Goal: Book appointment/travel/reservation

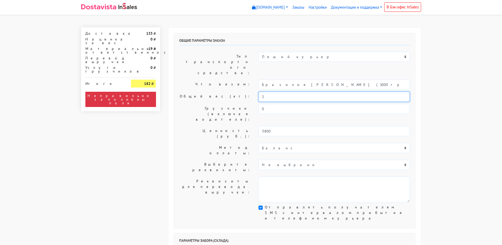
click at [277, 92] on input "2" at bounding box center [333, 97] width 151 height 10
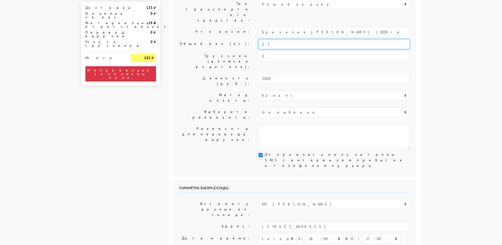
scroll to position [79, 0]
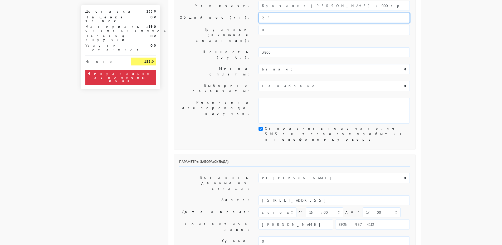
type input "2,5"
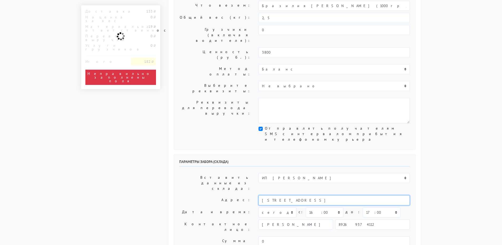
click at [349, 196] on input "[STREET_ADDRESS]" at bounding box center [333, 201] width 151 height 10
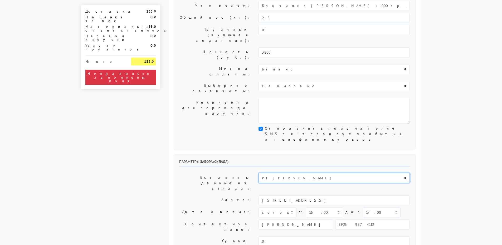
click at [370, 173] on select "ИП [PERSON_NAME] Н1 Н2 Маяк" at bounding box center [333, 178] width 151 height 10
select select "1268"
click at [258, 173] on select "ИП [PERSON_NAME] Н1 Н2 Маяк" at bounding box center [333, 178] width 151 height 10
type input "[STREET_ADDRESS]"
select select "08:00"
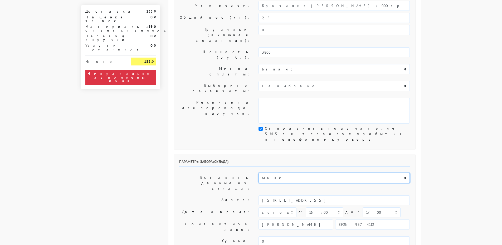
type input "9269374112"
type textarea "БЦ "Панорама" в холле первого этажа слева кофейня Дайте Два"
click at [320, 173] on select "ИП [PERSON_NAME] Н1 Н2 Маяк" at bounding box center [333, 178] width 151 height 10
select select "255"
click at [258, 173] on select "ИП [PERSON_NAME] Н1 Н2 Маяк" at bounding box center [333, 178] width 151 height 10
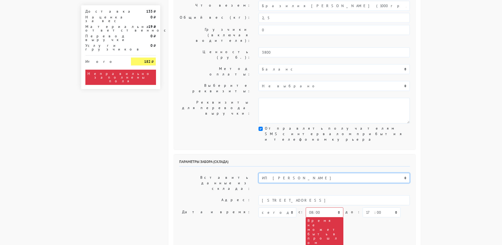
type input "[STREET_ADDRESS]"
select select "10:00"
type input "89269374112"
type textarea "Заход со стороны Верейская 29 стр 139"
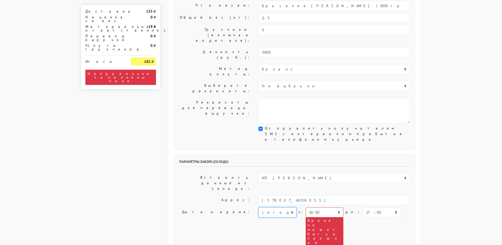
click at [286, 208] on select "[DATE] [DATE] [DATE] [DATE] [DATE] [DATE] [DATE] [DATE] [DATE]" at bounding box center [277, 213] width 38 height 10
select select "[DATE]"
click at [258, 208] on select "[DATE] [DATE] [DATE] [DATE] [DATE] [DATE] [DATE] [DATE] [DATE]" at bounding box center [277, 213] width 38 height 10
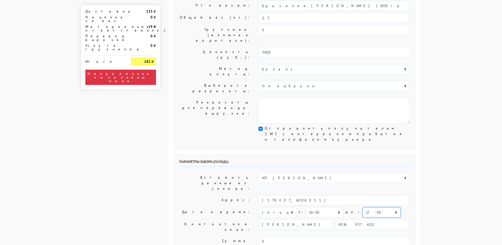
click at [365, 208] on select "00:00 00:30 01:00 01:30 02:00 02:30 03:00 03:30 04:00 04:30 05:00 05:30 06:00 0…" at bounding box center [381, 213] width 38 height 10
select select "13:00"
click at [362, 208] on select "00:00 00:30 01:00 01:30 02:00 02:30 03:00 03:30 04:00 04:30 05:00 05:30 06:00 0…" at bounding box center [381, 213] width 38 height 10
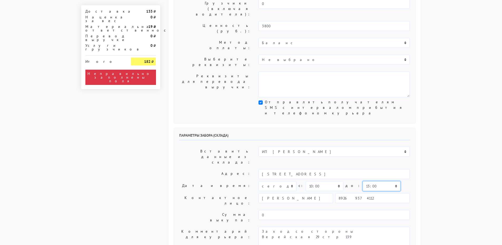
scroll to position [132, 0]
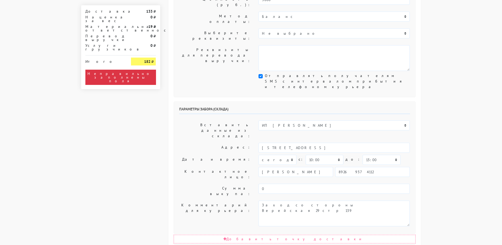
select select "[DATE]"
select select "10:00"
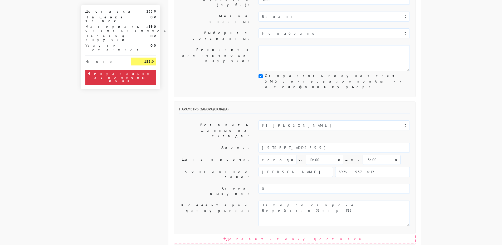
select select "15:00"
click at [362, 155] on select "00:00 00:30 01:00 01:30 02:00 02:30 03:00 03:30 04:00 04:30 05:00 05:30 06:00 0…" at bounding box center [381, 160] width 38 height 10
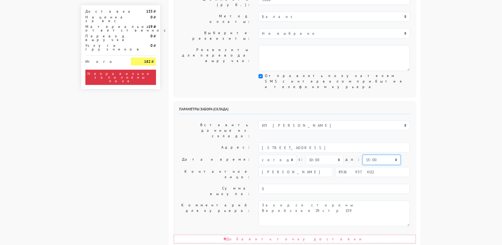
select select "12:00"
click at [362, 155] on select "00:00 00:30 01:00 01:30 02:00 02:30 03:00 03:30 04:00 04:30 05:00 05:30 06:00 0…" at bounding box center [381, 160] width 38 height 10
select select "14:00"
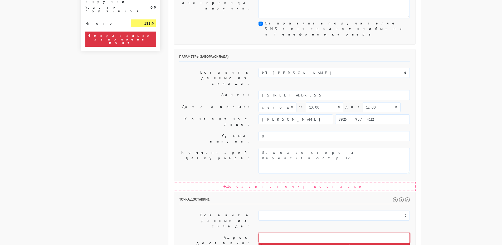
scroll to position [211, 0]
